Goal: Find specific page/section: Find specific page/section

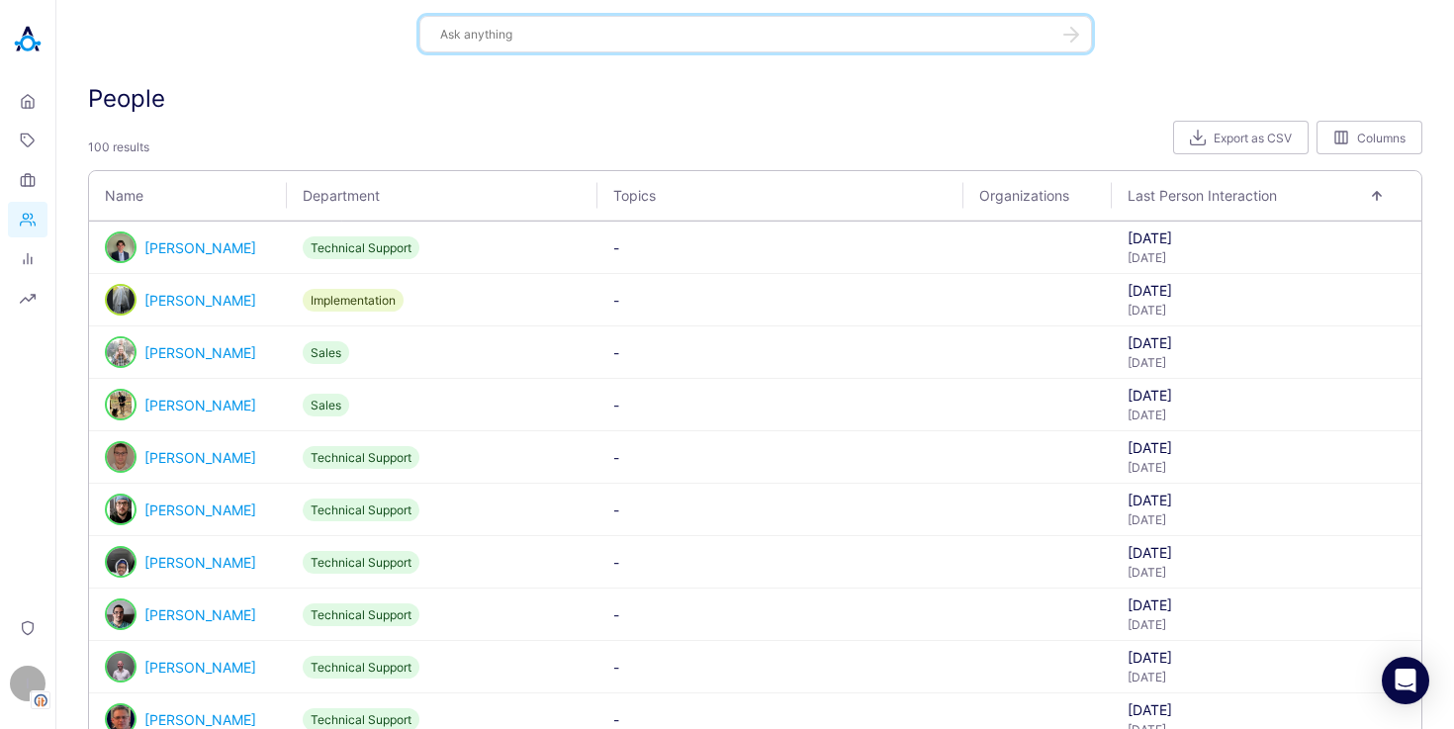
click at [469, 38] on textarea at bounding box center [743, 34] width 607 height 19
click at [19, 686] on div "I" at bounding box center [28, 683] width 36 height 36
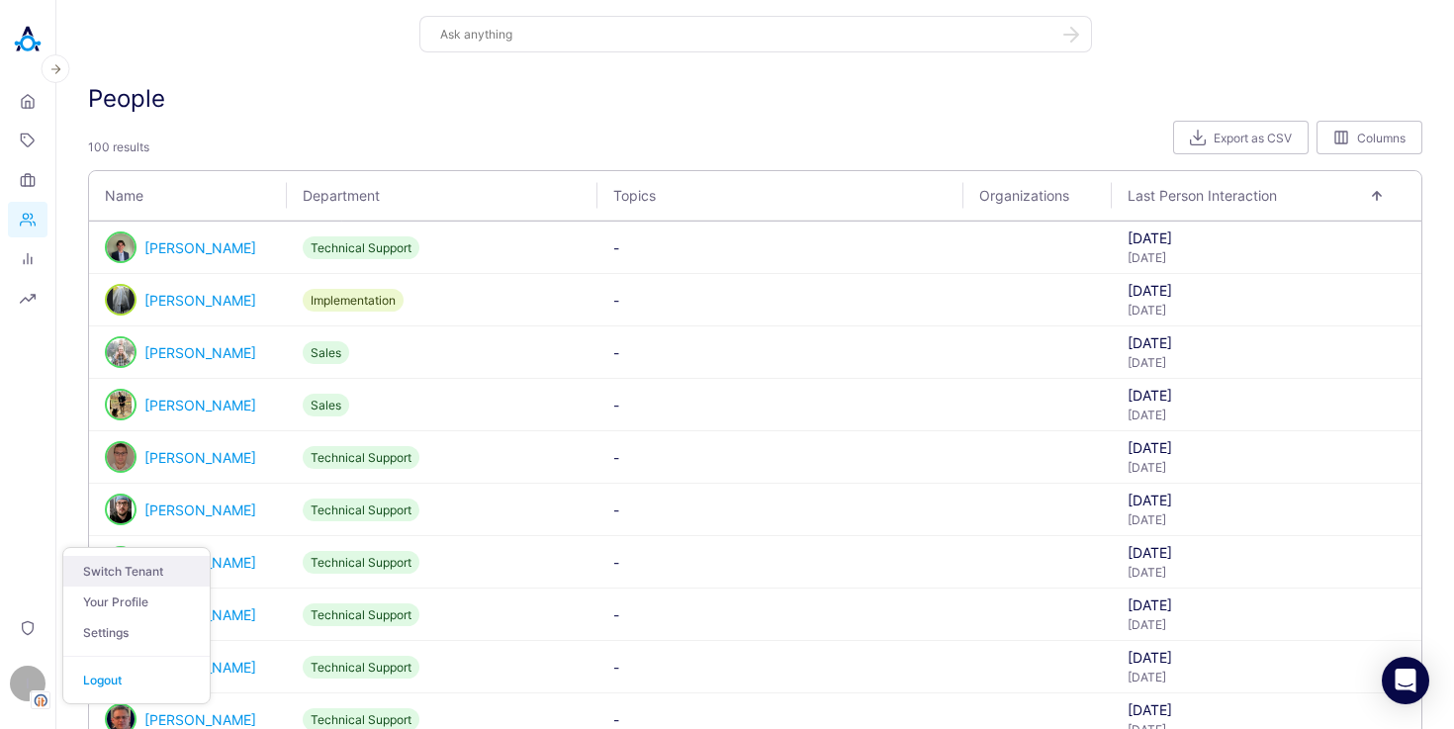
click at [109, 572] on button "Switch Tenant" at bounding box center [136, 571] width 146 height 31
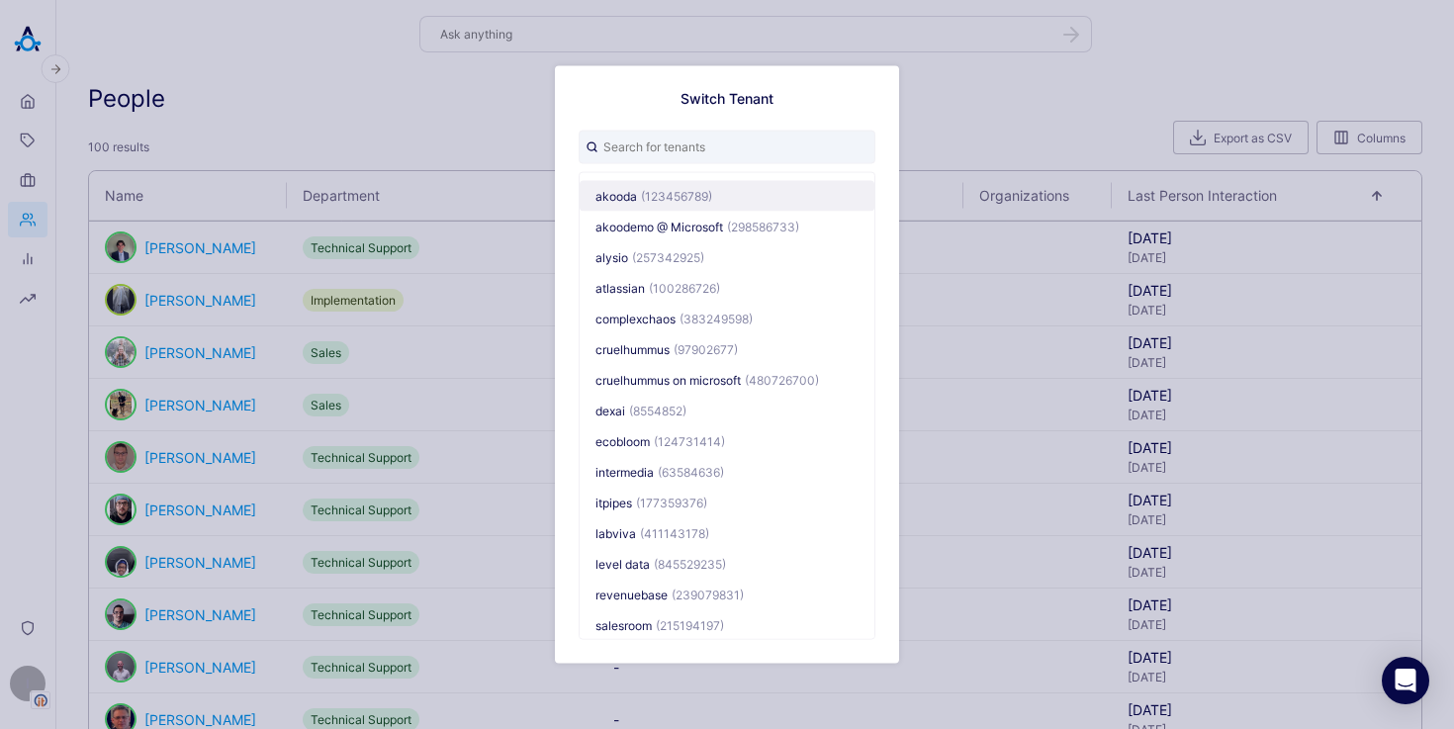
click at [651, 198] on span "(123456789)" at bounding box center [676, 195] width 71 height 15
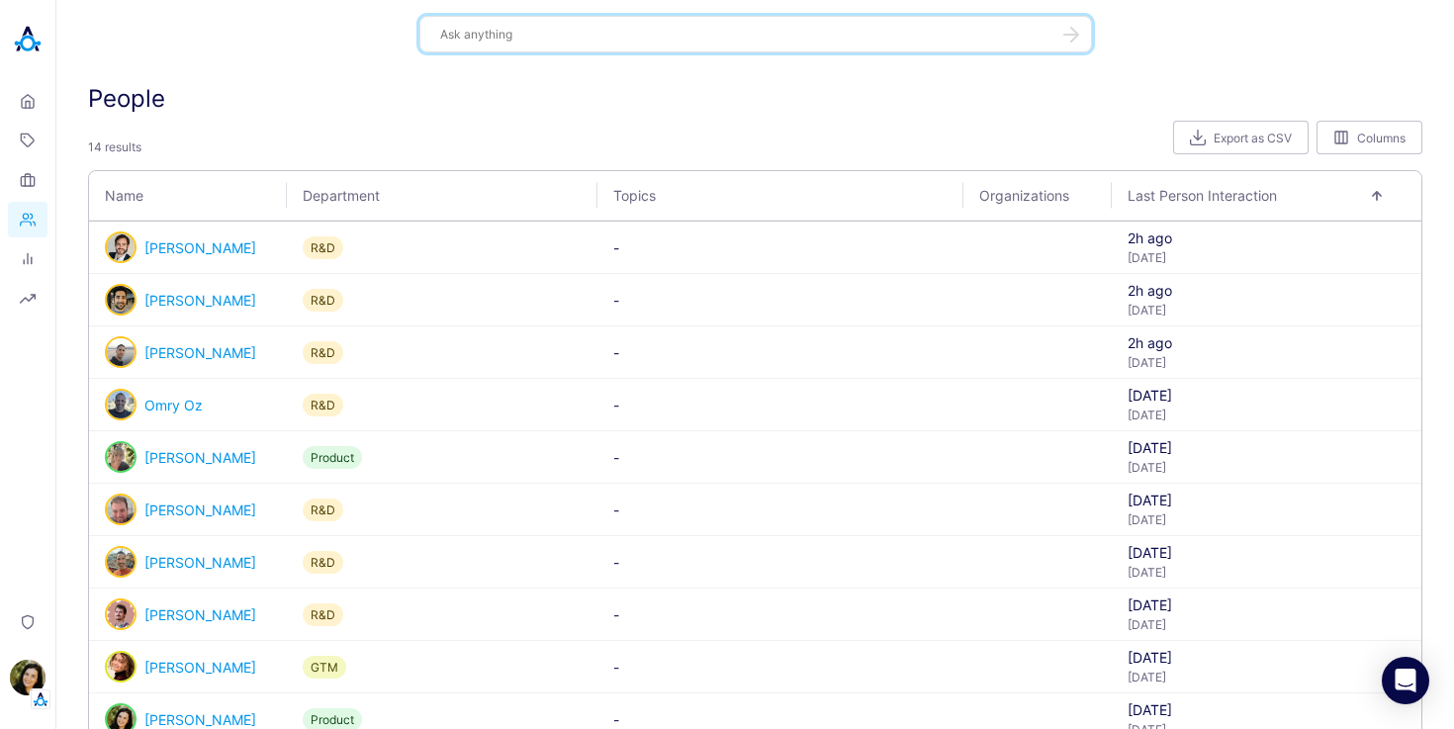
click at [495, 46] on div at bounding box center [755, 34] width 672 height 37
click at [497, 35] on textarea at bounding box center [743, 34] width 607 height 19
type textarea "ן"
type textarea "[PERSON_NAME]"
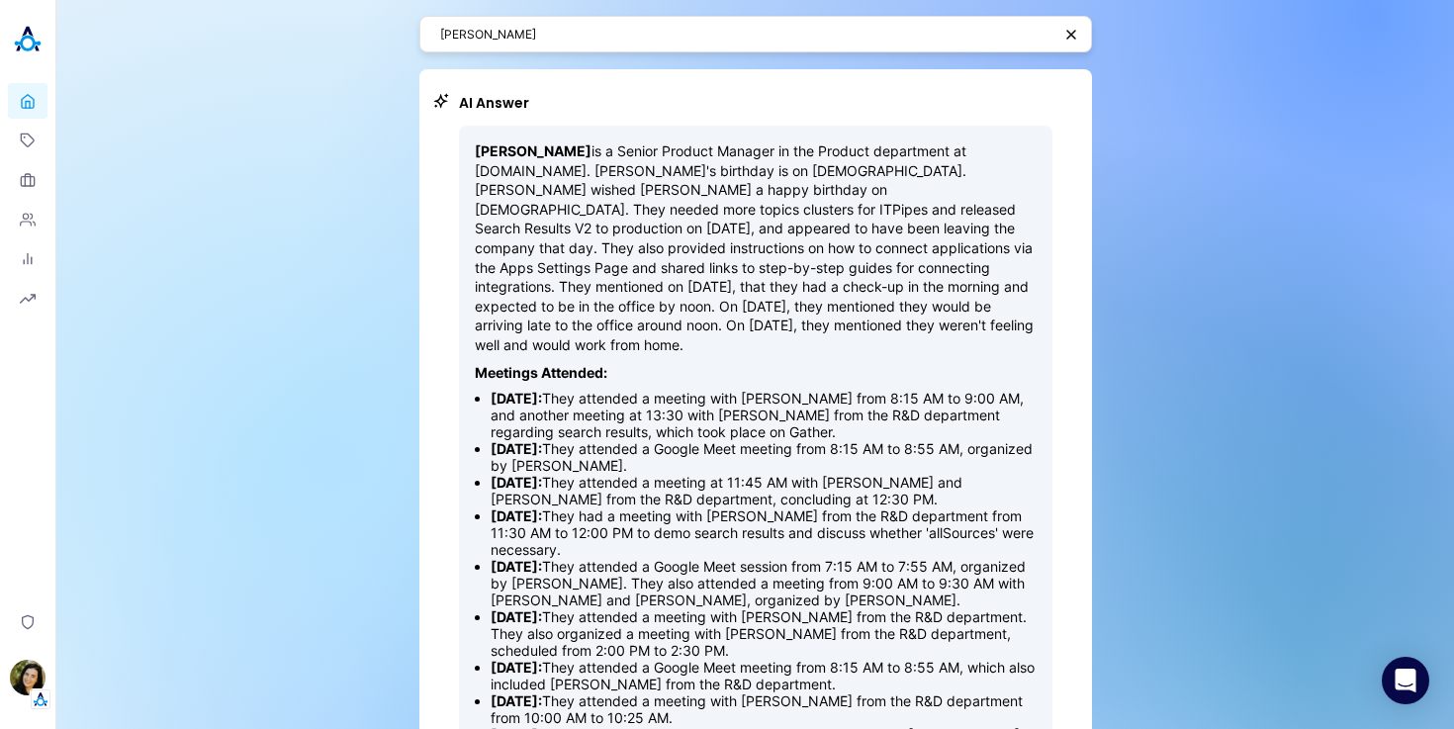
click at [505, 41] on textarea "[PERSON_NAME]" at bounding box center [745, 34] width 611 height 19
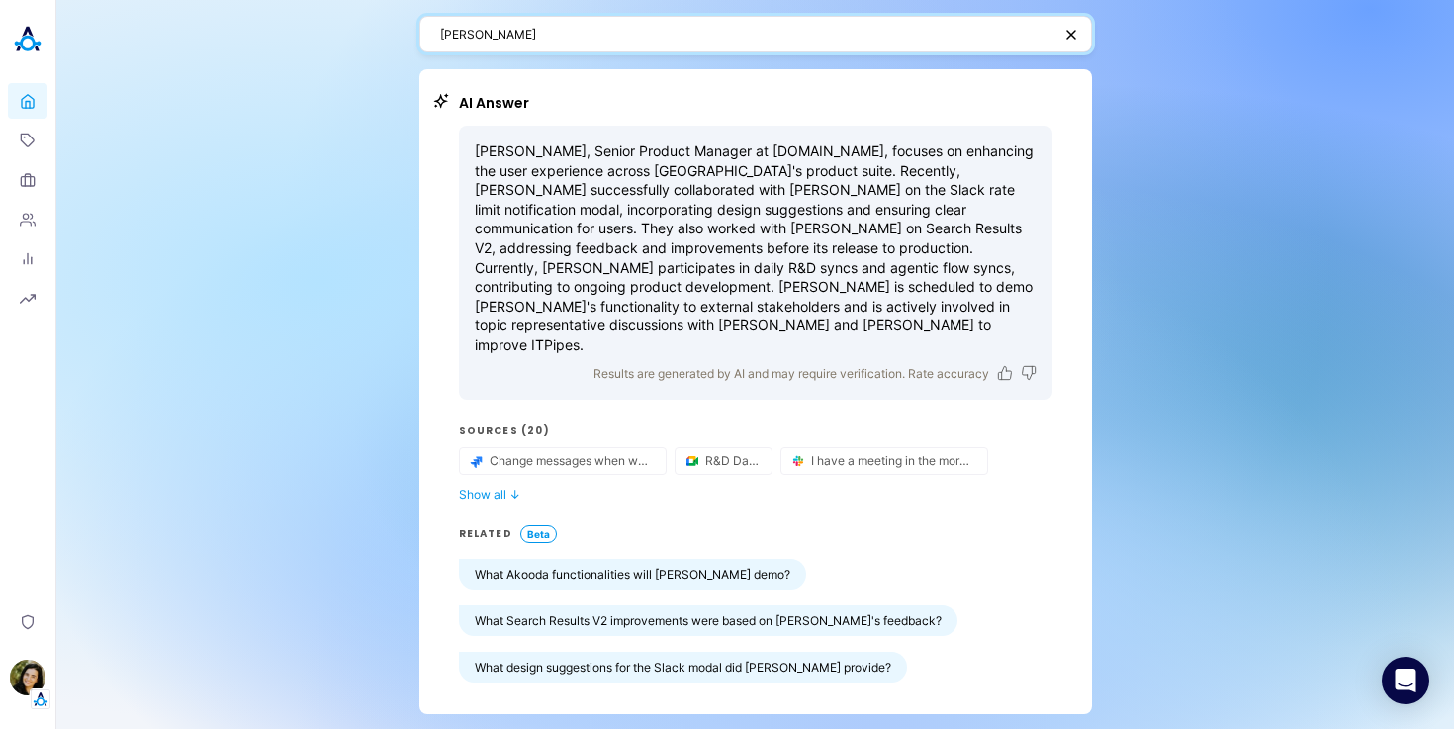
click at [489, 37] on textarea "[PERSON_NAME]" at bounding box center [745, 34] width 611 height 19
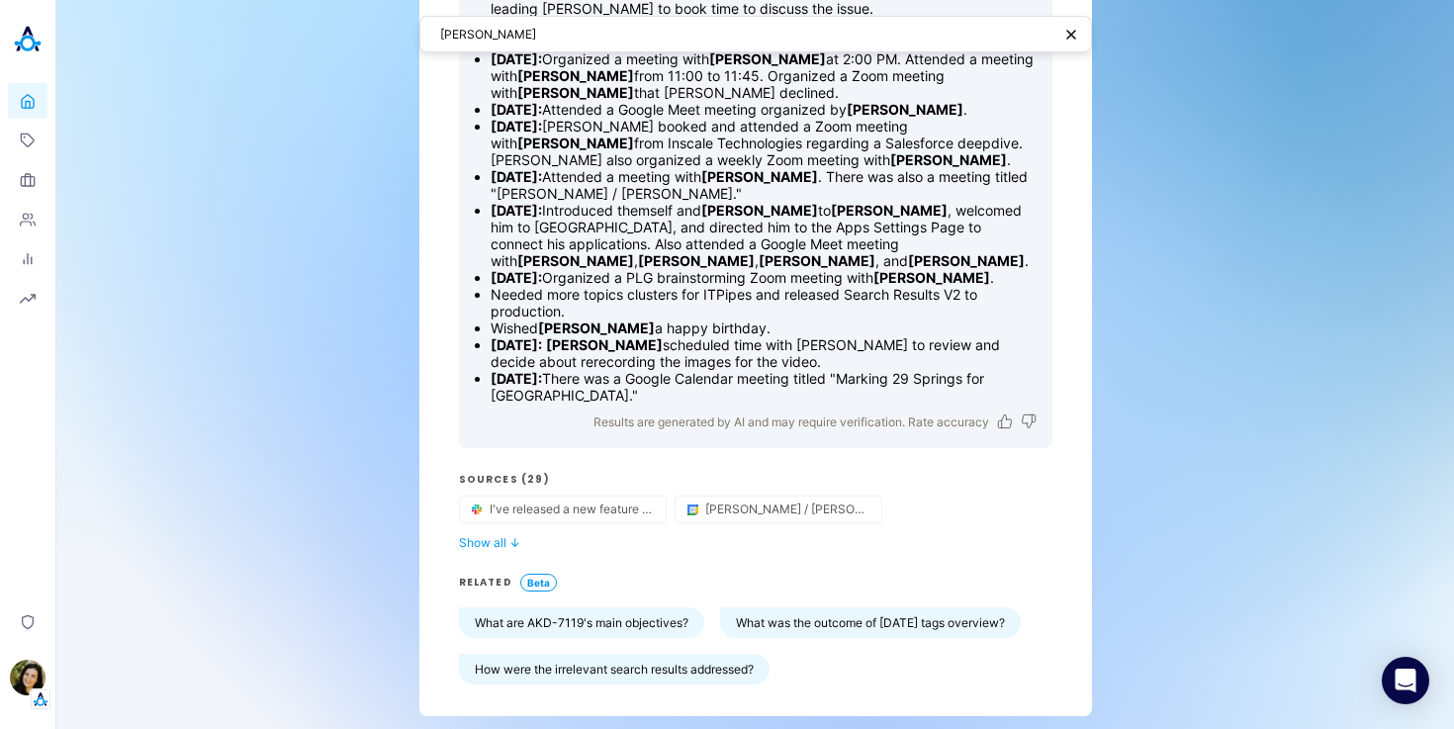
scroll to position [766, 0]
